Goal: Task Accomplishment & Management: Manage account settings

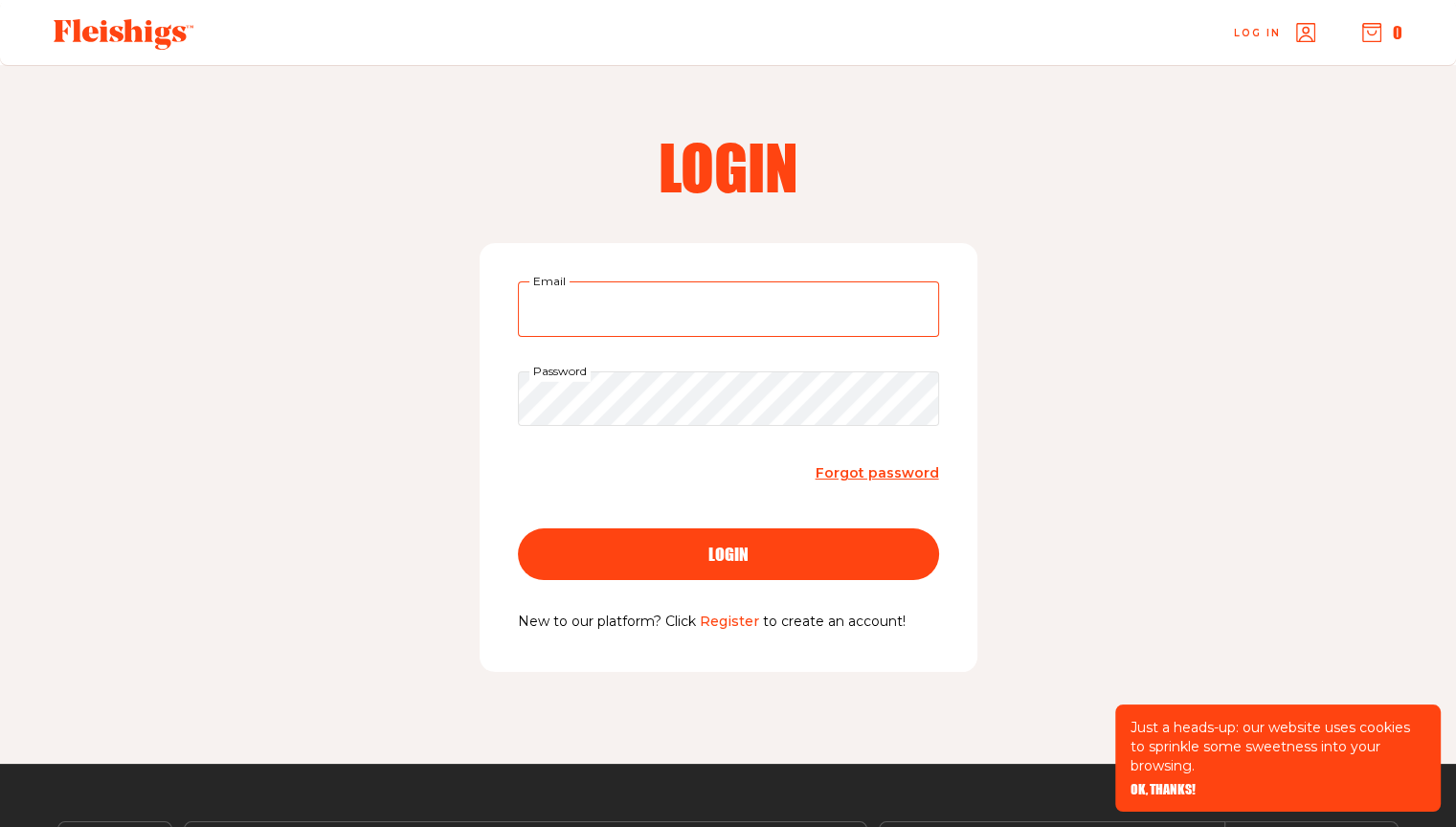
click at [580, 318] on input "Email" at bounding box center [728, 308] width 421 height 55
type input "[PERSON_NAME][EMAIL_ADDRESS][DOMAIN_NAME]"
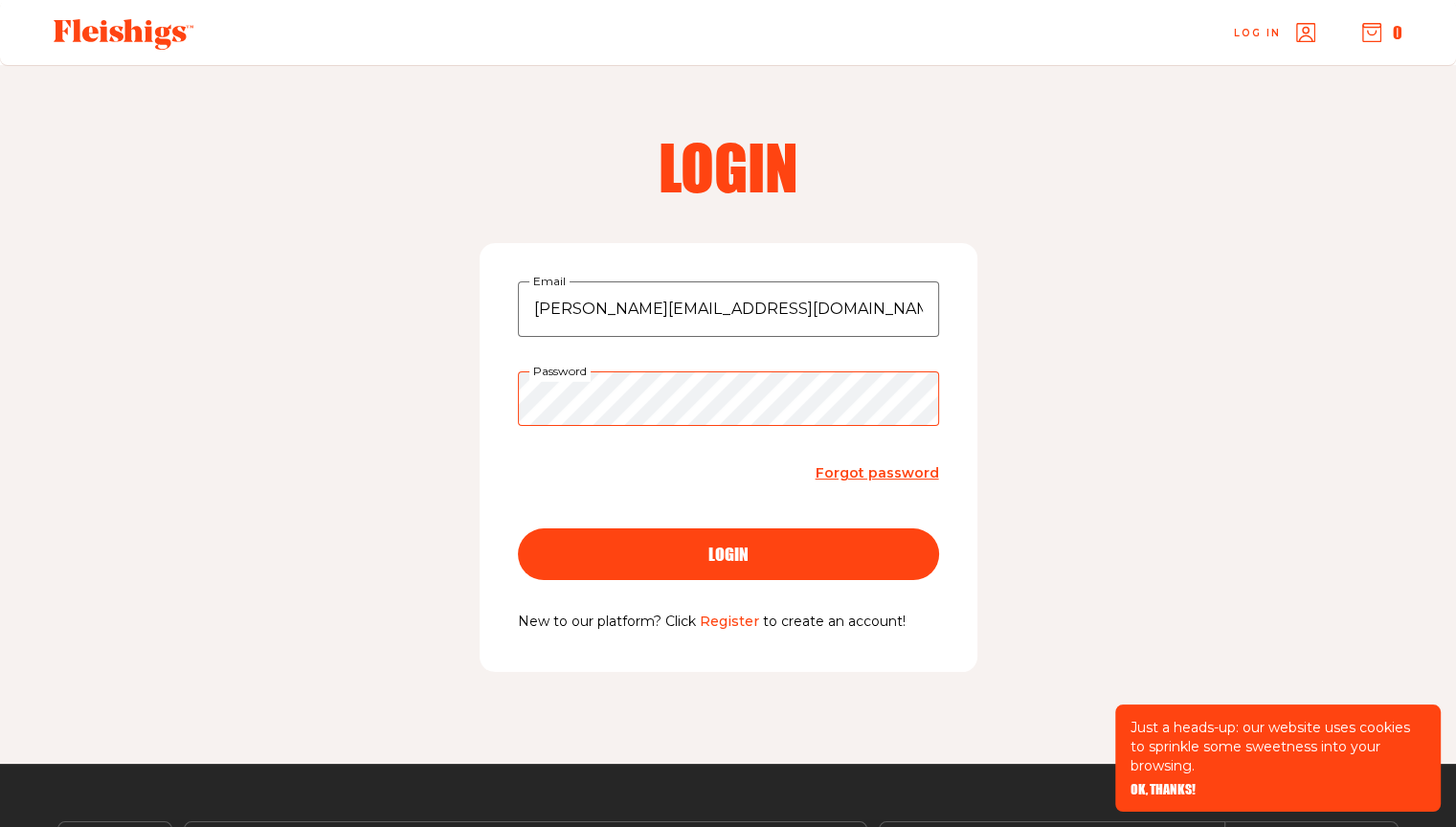
click at [518, 528] on button "login" at bounding box center [728, 554] width 421 height 52
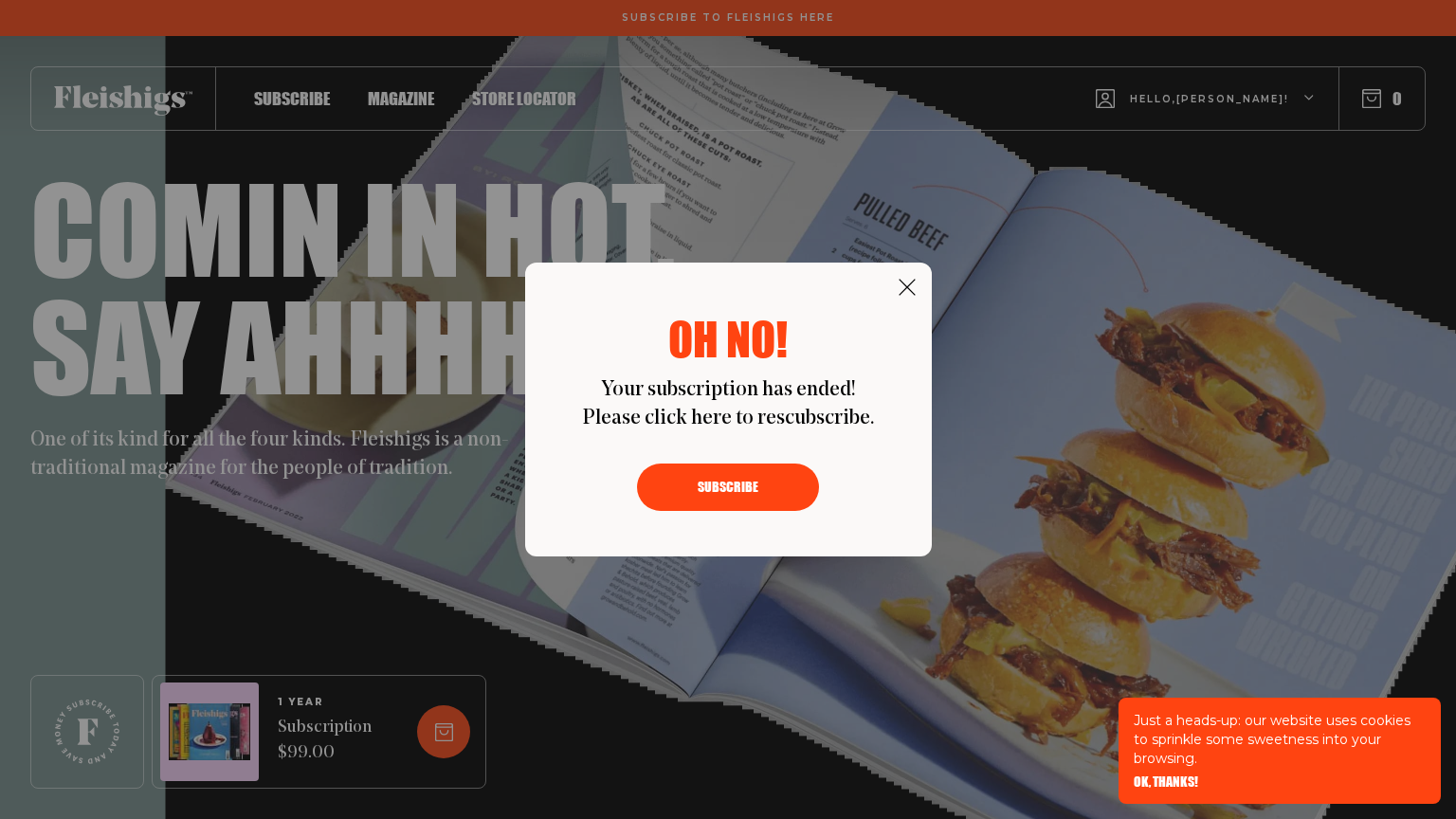
click at [730, 496] on button "Subscribe" at bounding box center [728, 487] width 182 height 47
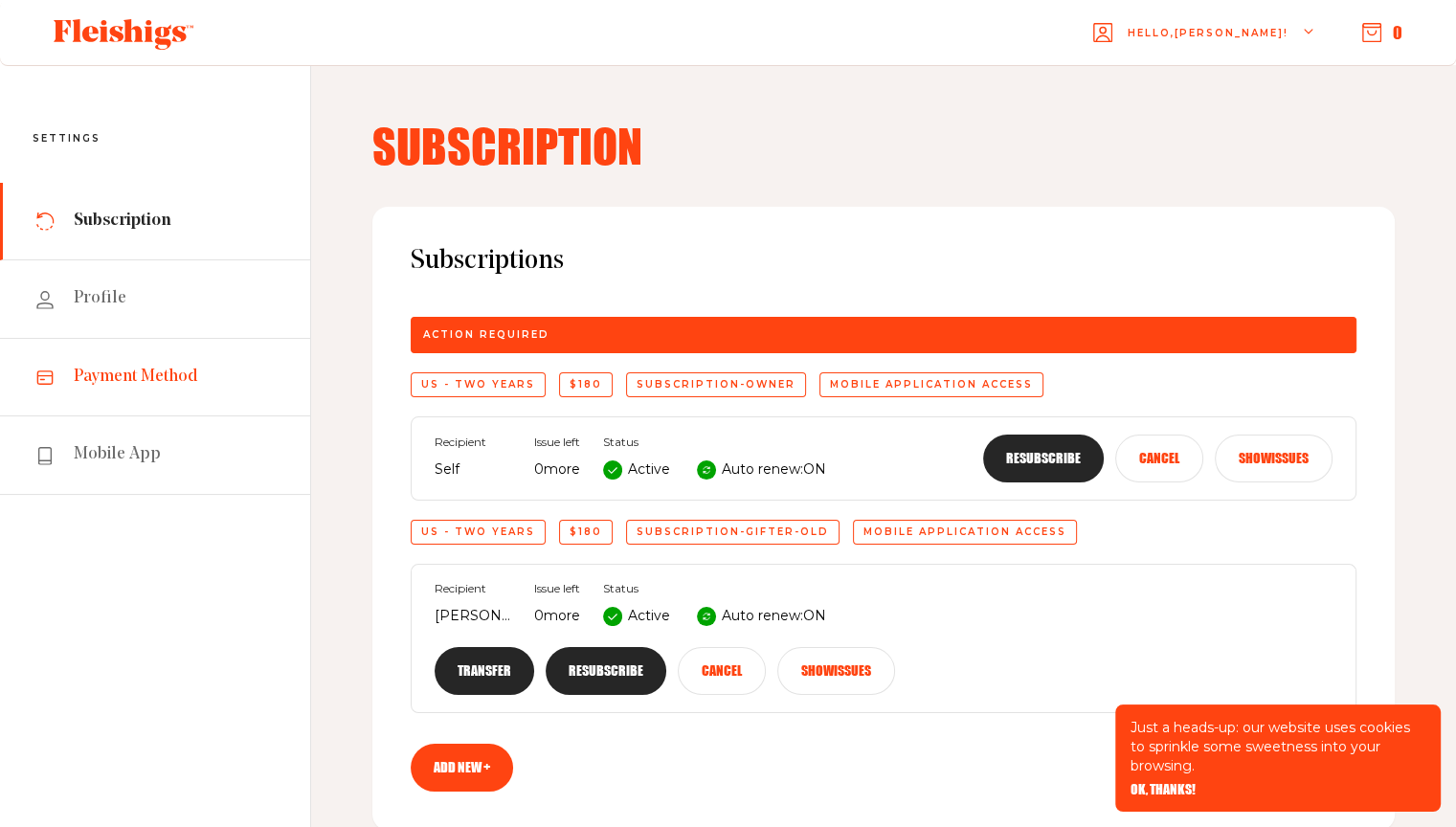
click at [98, 378] on span "Payment Method" at bounding box center [136, 378] width 125 height 23
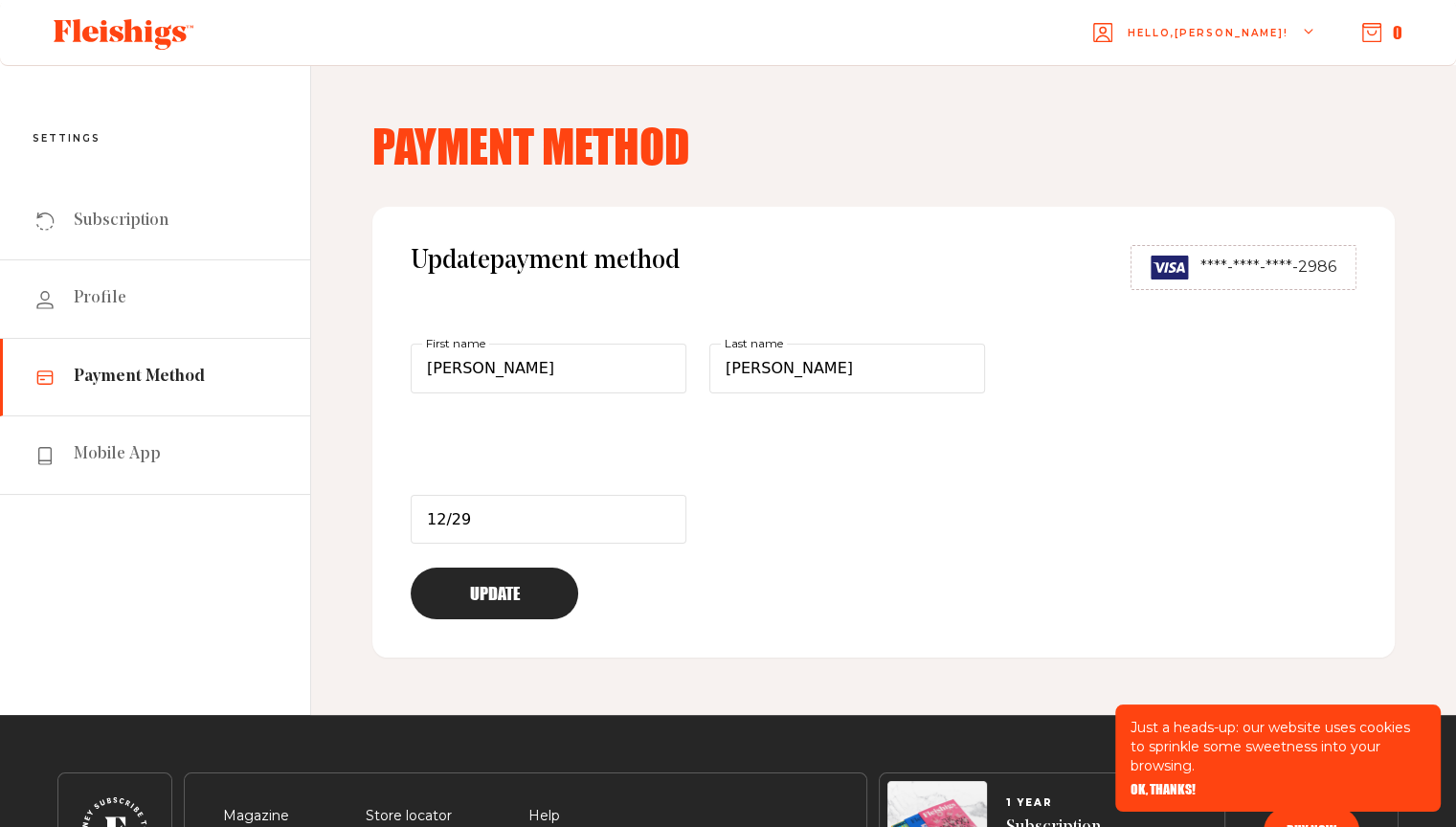
click at [479, 583] on button "Update" at bounding box center [494, 593] width 167 height 52
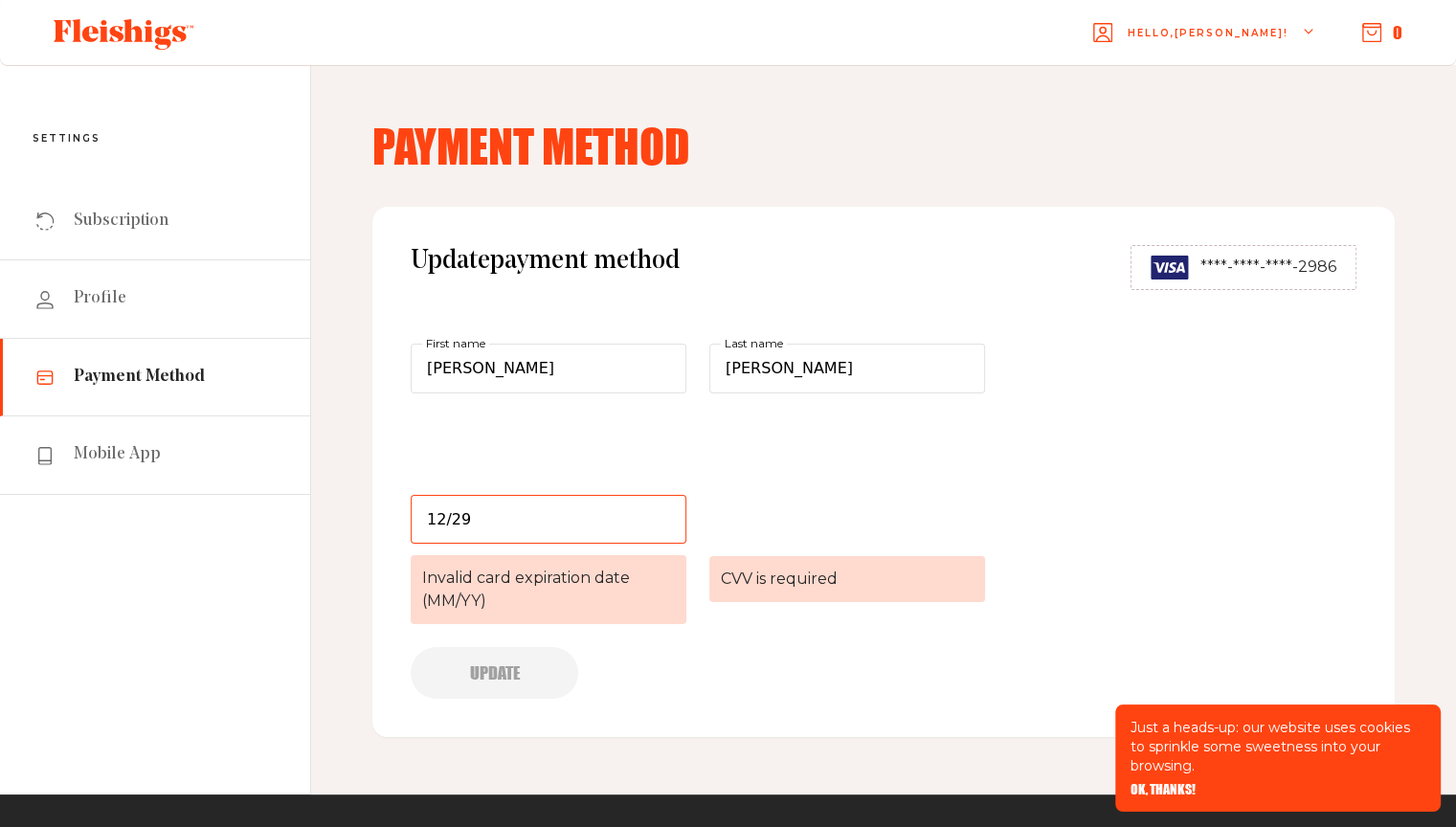
click at [517, 525] on input "12/29" at bounding box center [548, 519] width 275 height 50
click at [509, 513] on input "12/29" at bounding box center [548, 519] width 275 height 50
drag, startPoint x: 518, startPoint y: 493, endPoint x: 375, endPoint y: 496, distance: 143.0
click at [375, 496] on div "Update payment method ****-****-****-2986 [PERSON_NAME] First name [PERSON_NAME…" at bounding box center [884, 471] width 1022 height 530
type input "12/29"
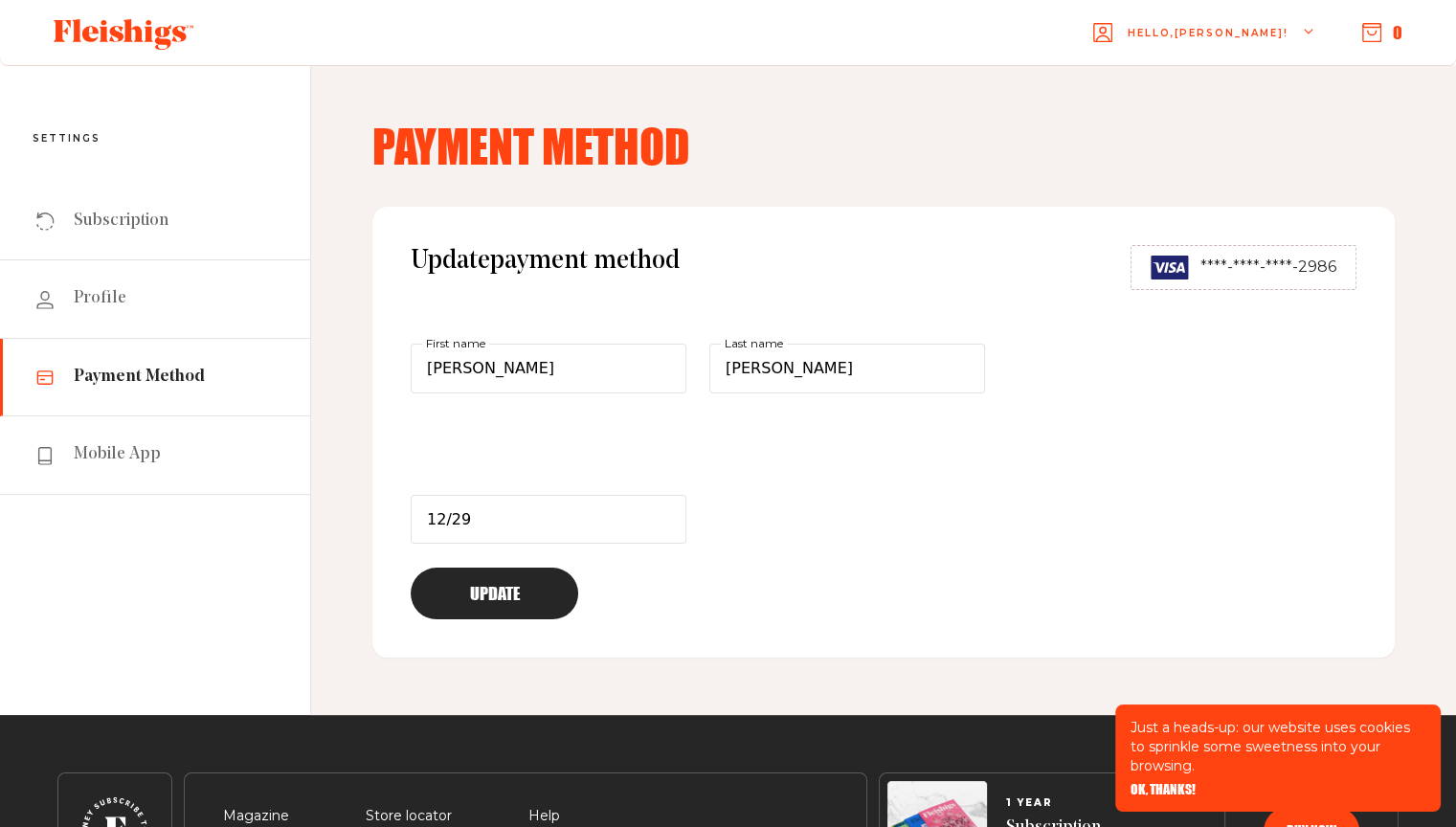
click at [520, 598] on button "Update" at bounding box center [494, 593] width 167 height 52
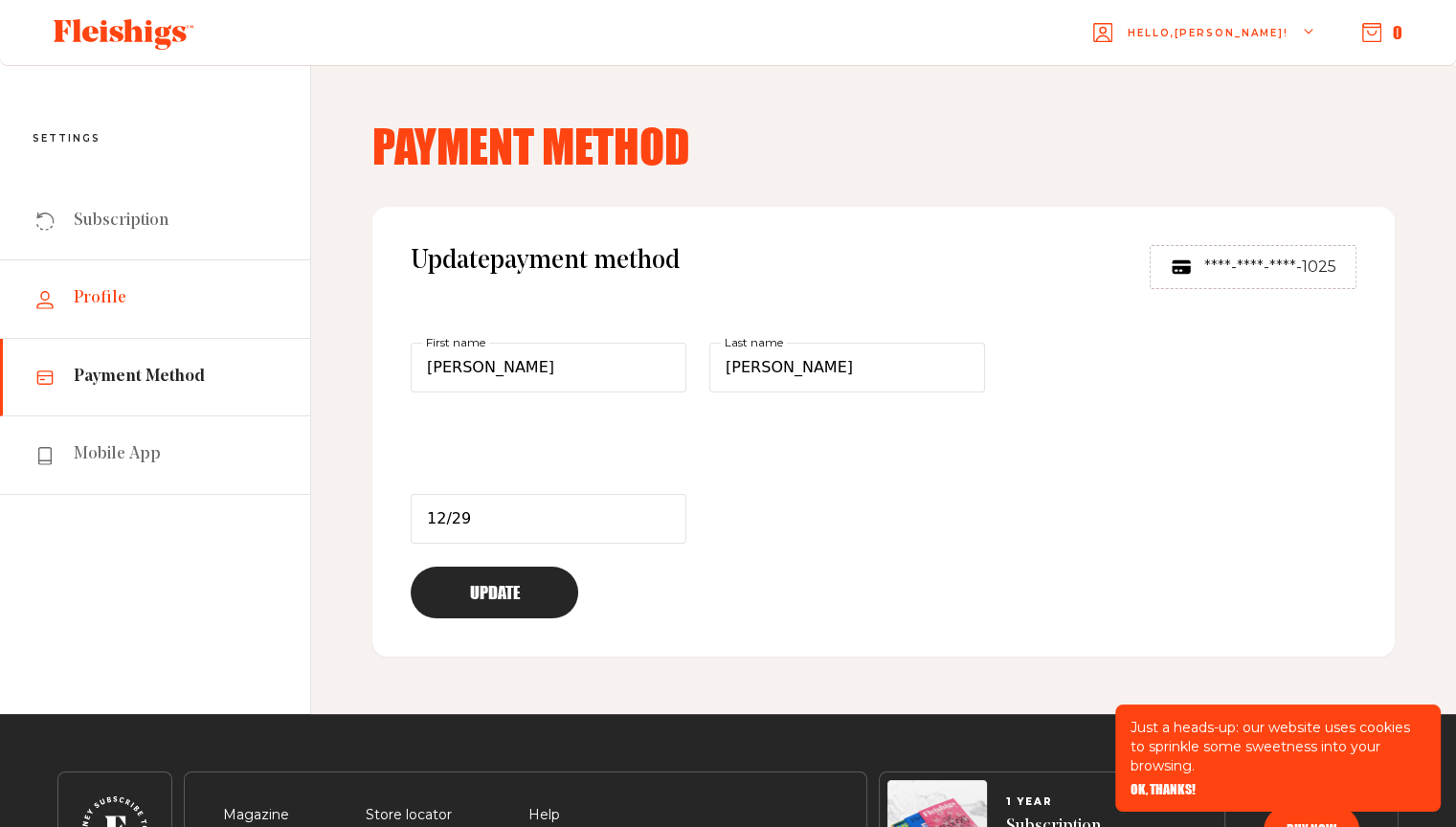
click at [119, 308] on span "Profile" at bounding box center [100, 299] width 53 height 23
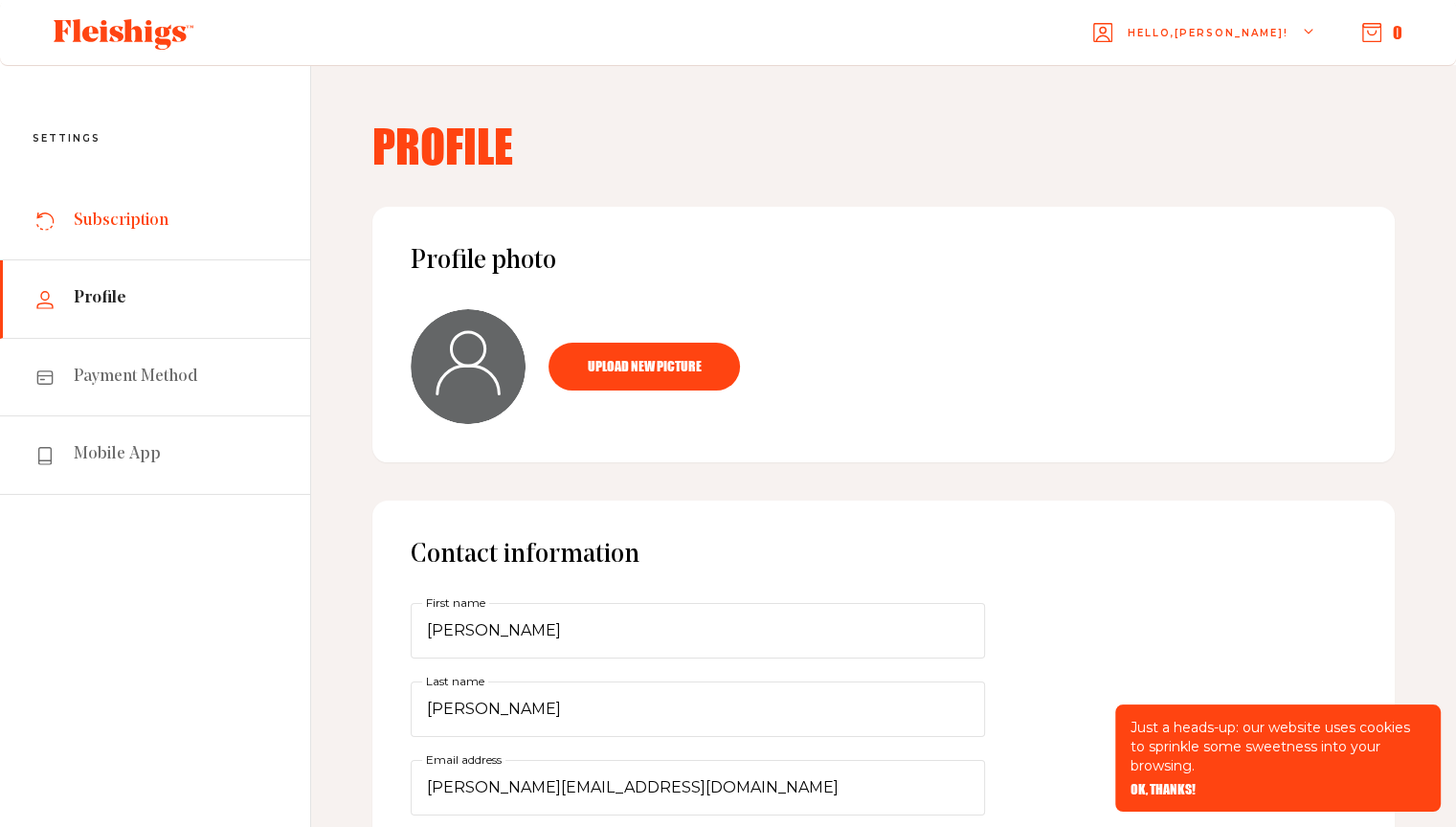
click at [127, 231] on span "Subscription" at bounding box center [121, 221] width 94 height 23
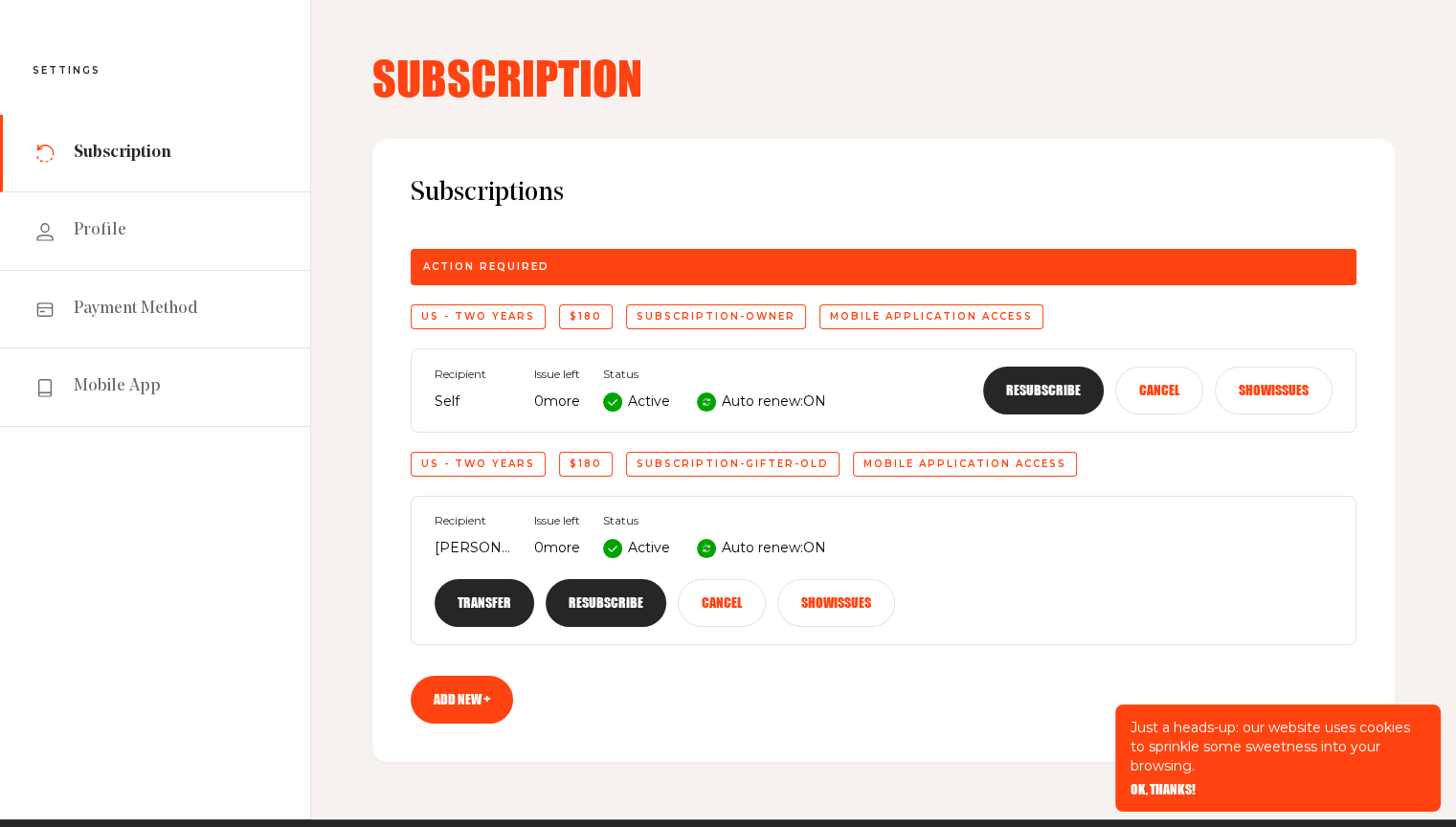
scroll to position [95, 0]
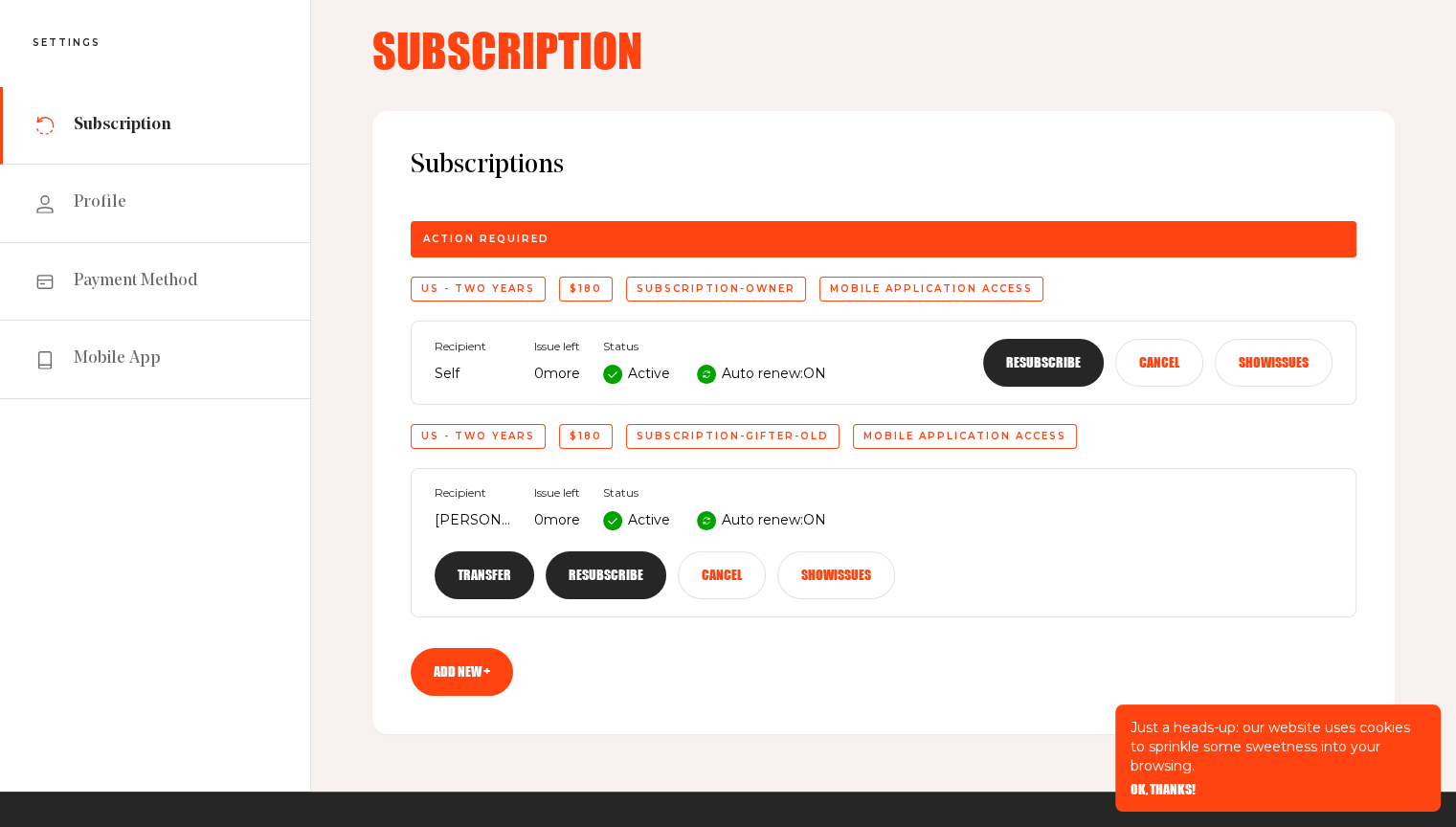
click at [845, 580] on button "Show issues" at bounding box center [836, 574] width 118 height 48
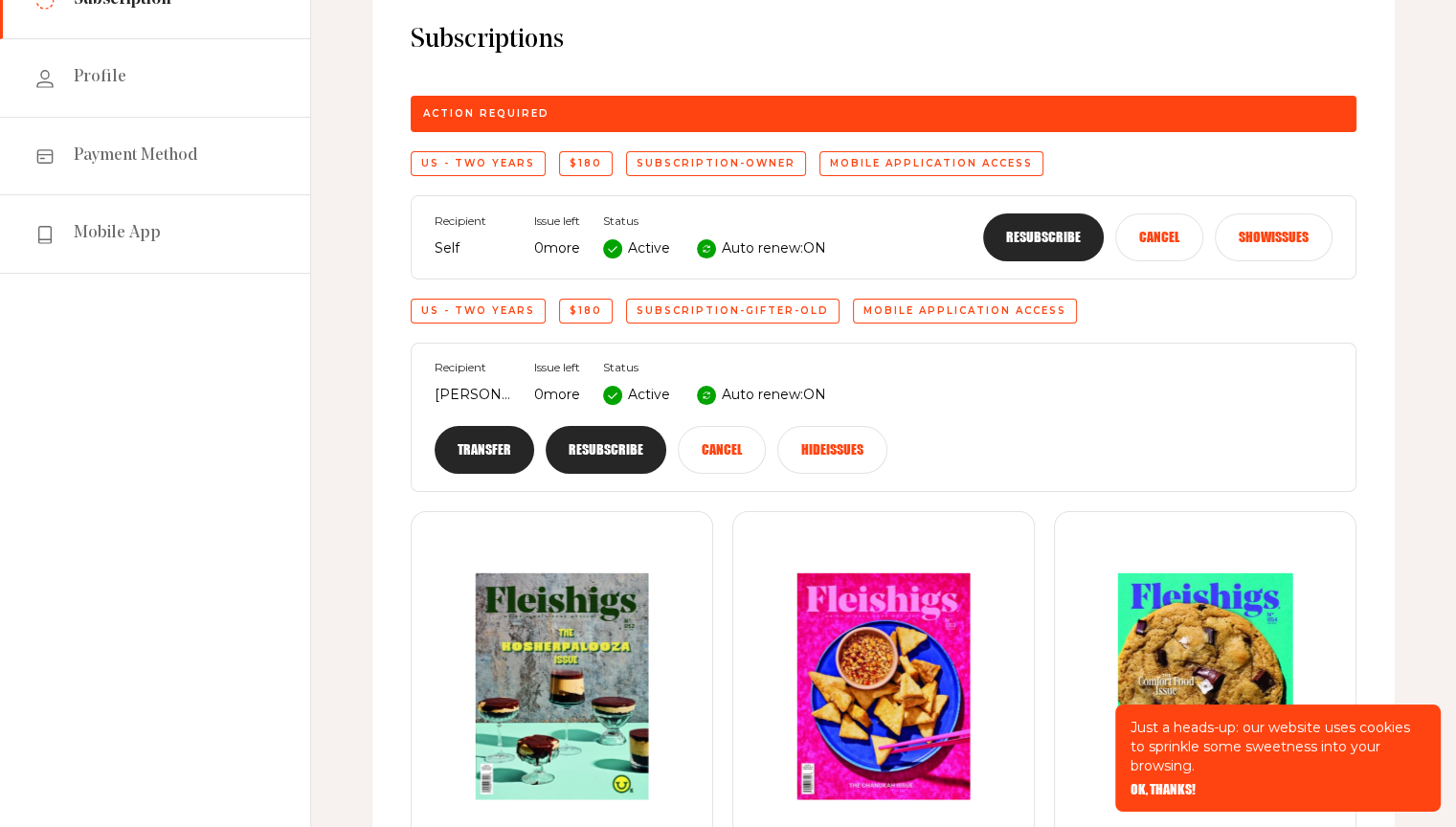
scroll to position [382, 0]
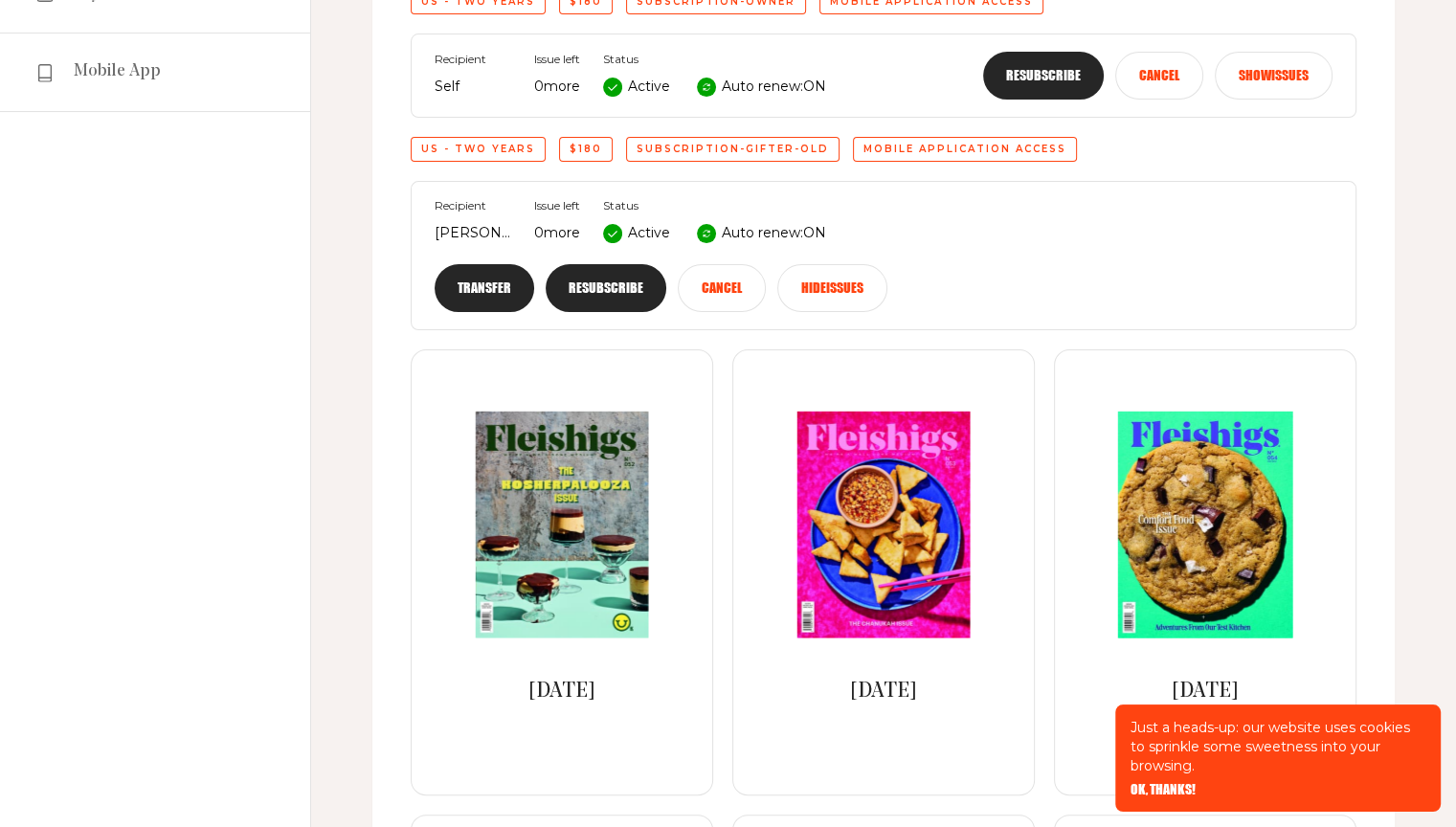
click at [1177, 783] on span "OK, THANKS!" at bounding box center [1163, 776] width 65 height 14
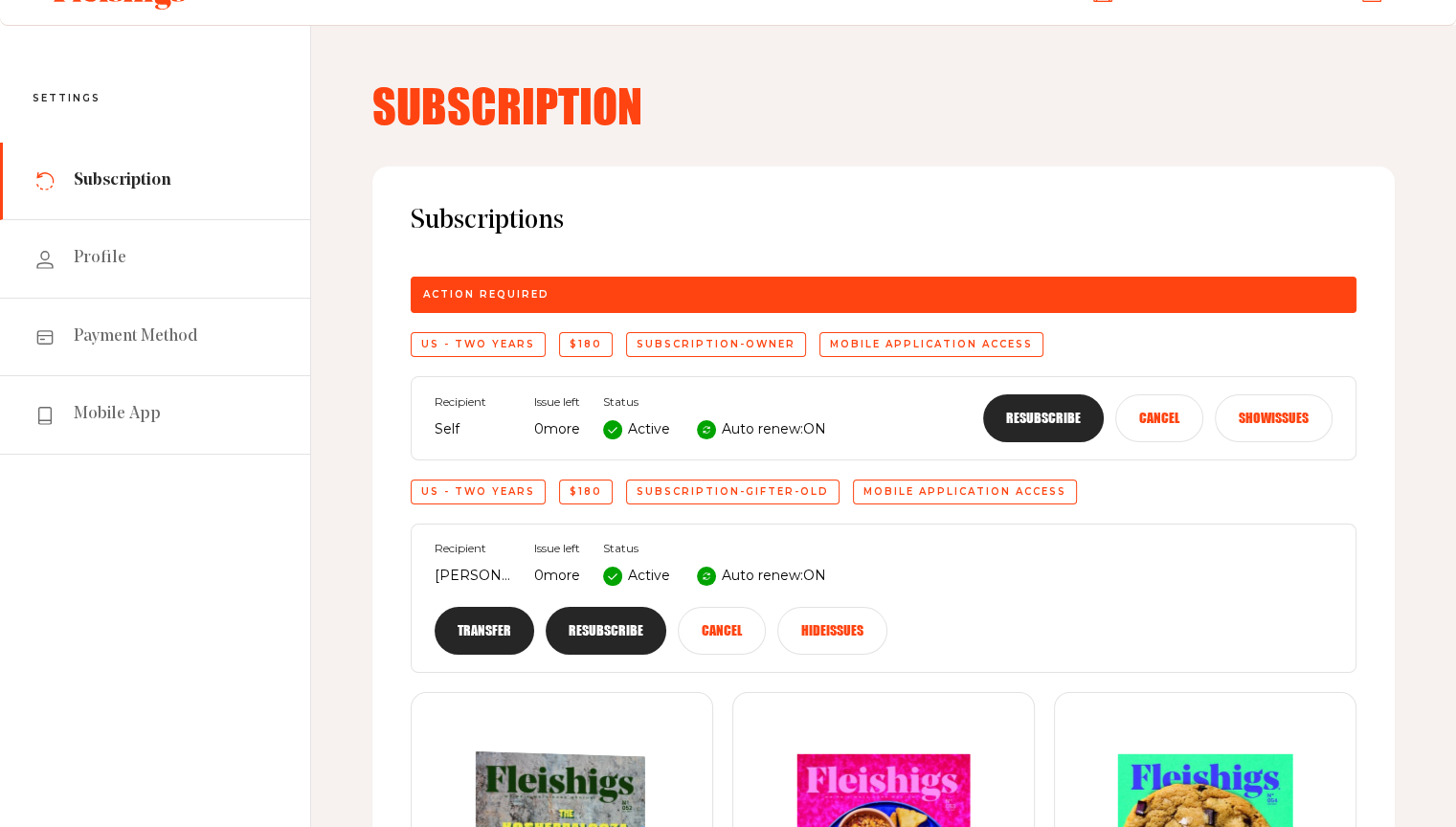
scroll to position [0, 0]
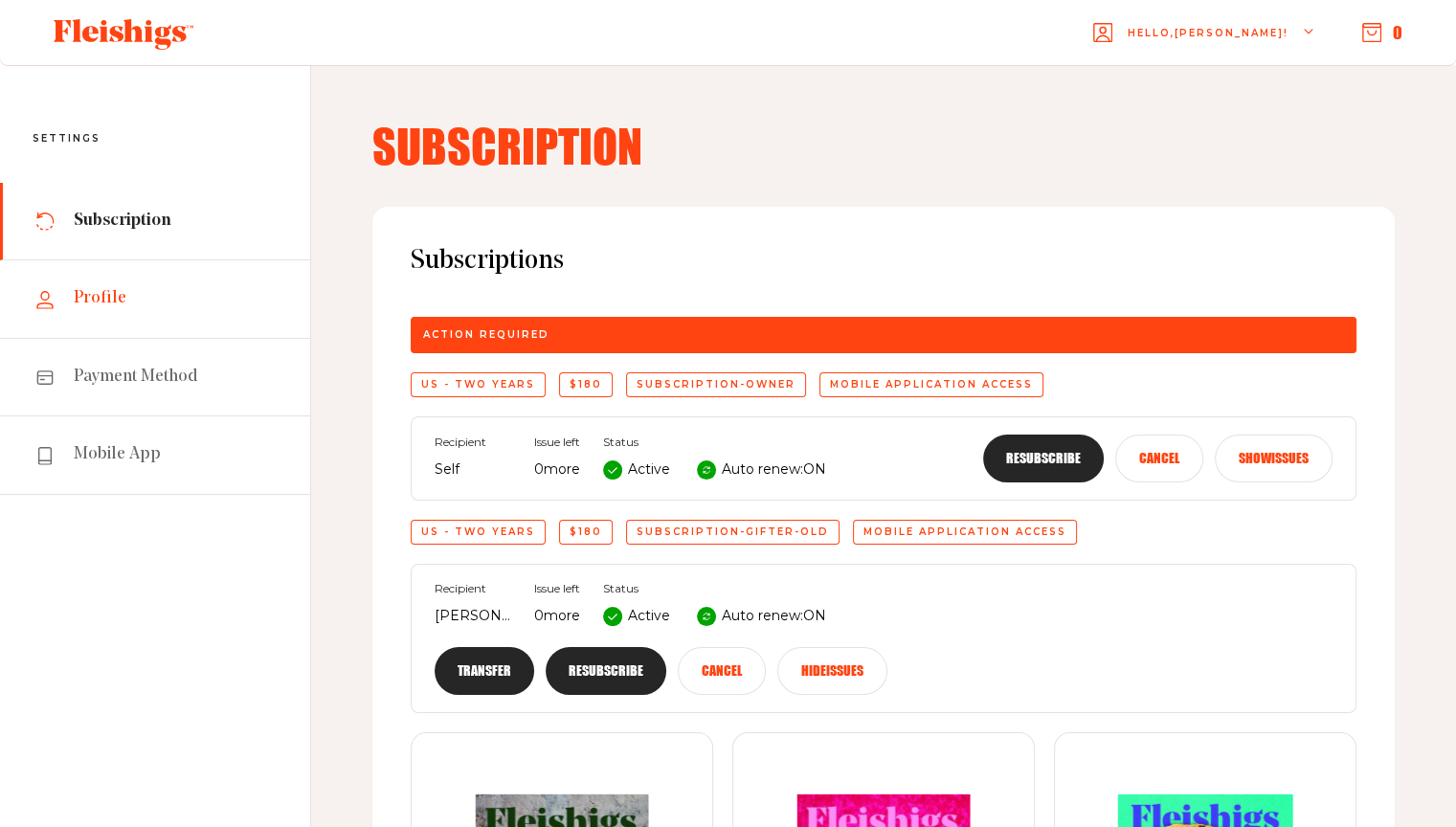
click at [144, 286] on link "Profile" at bounding box center [155, 300] width 310 height 78
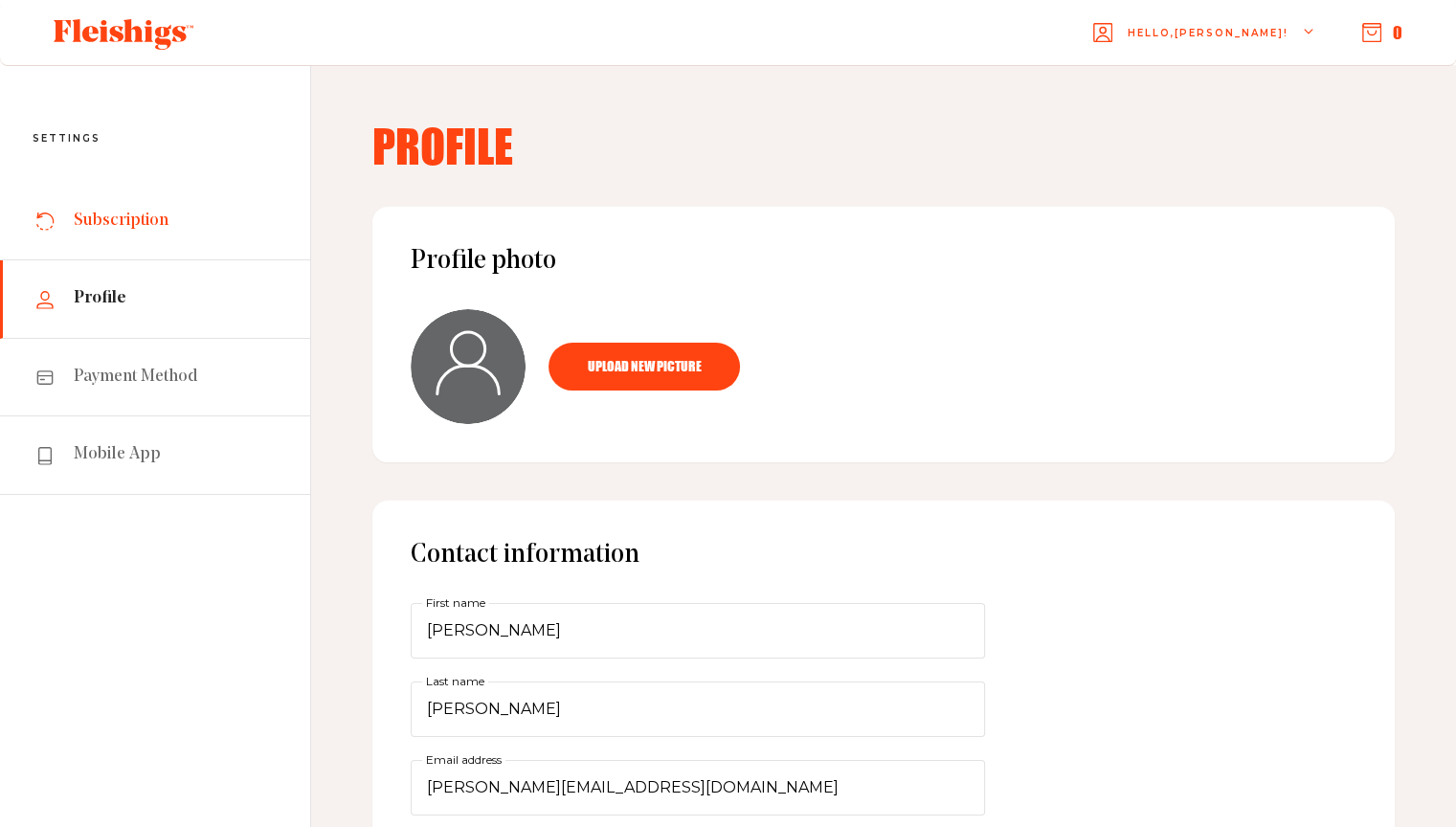
click at [117, 238] on link "Subscription" at bounding box center [155, 222] width 310 height 78
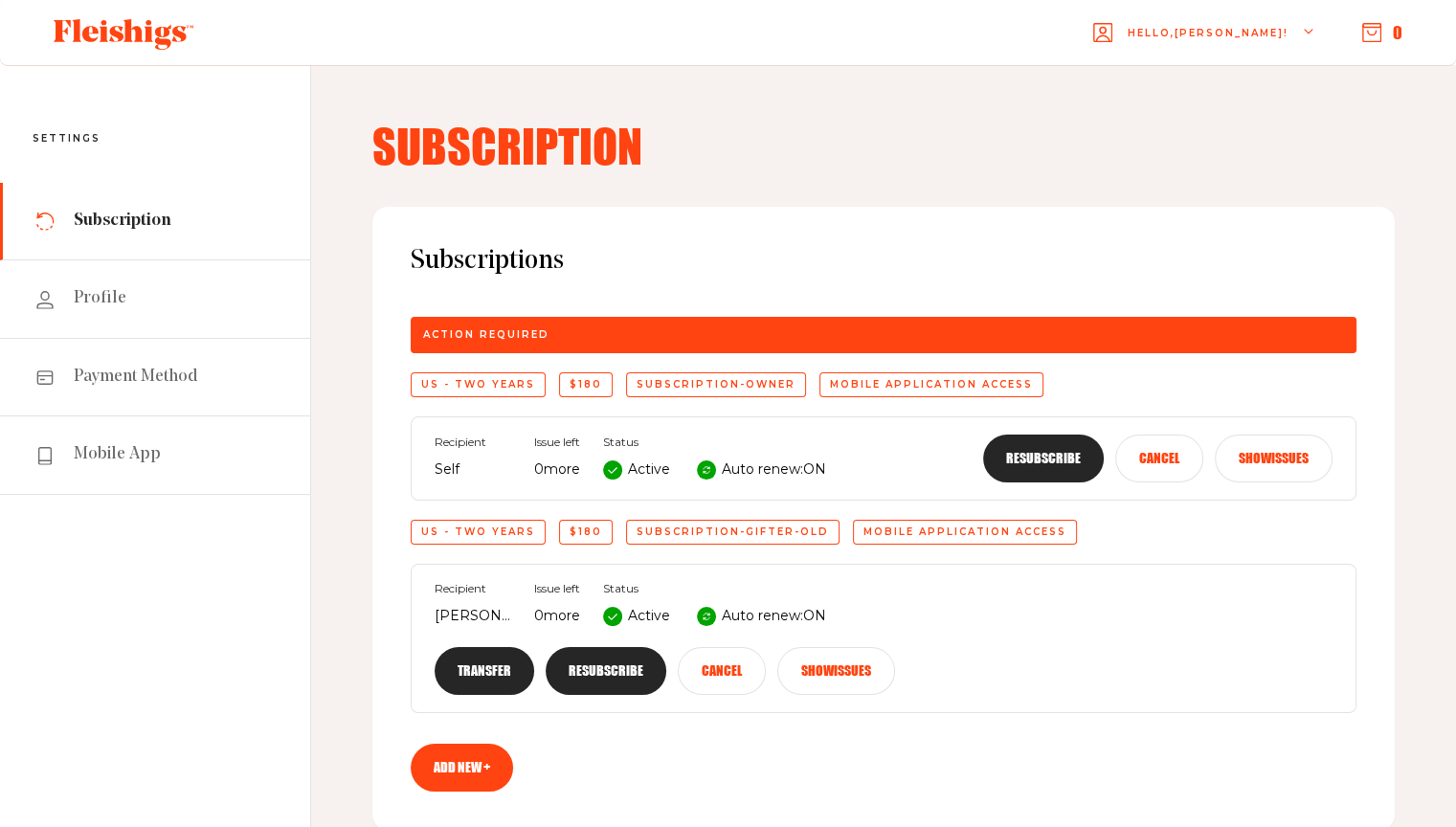
click at [457, 382] on div "US - Two Years" at bounding box center [478, 385] width 135 height 25
